Goal: Task Accomplishment & Management: Manage account settings

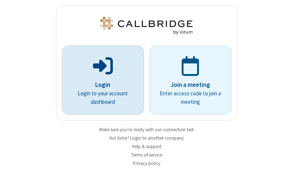
click at [100, 85] on p "Login" at bounding box center [103, 85] width 62 height 10
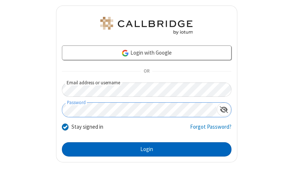
click at [144, 149] on button "Login" at bounding box center [147, 149] width 170 height 15
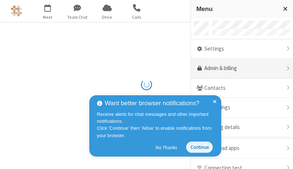
click at [239, 69] on link "Admin & billing" at bounding box center [242, 69] width 102 height 20
